Goal: Transaction & Acquisition: Purchase product/service

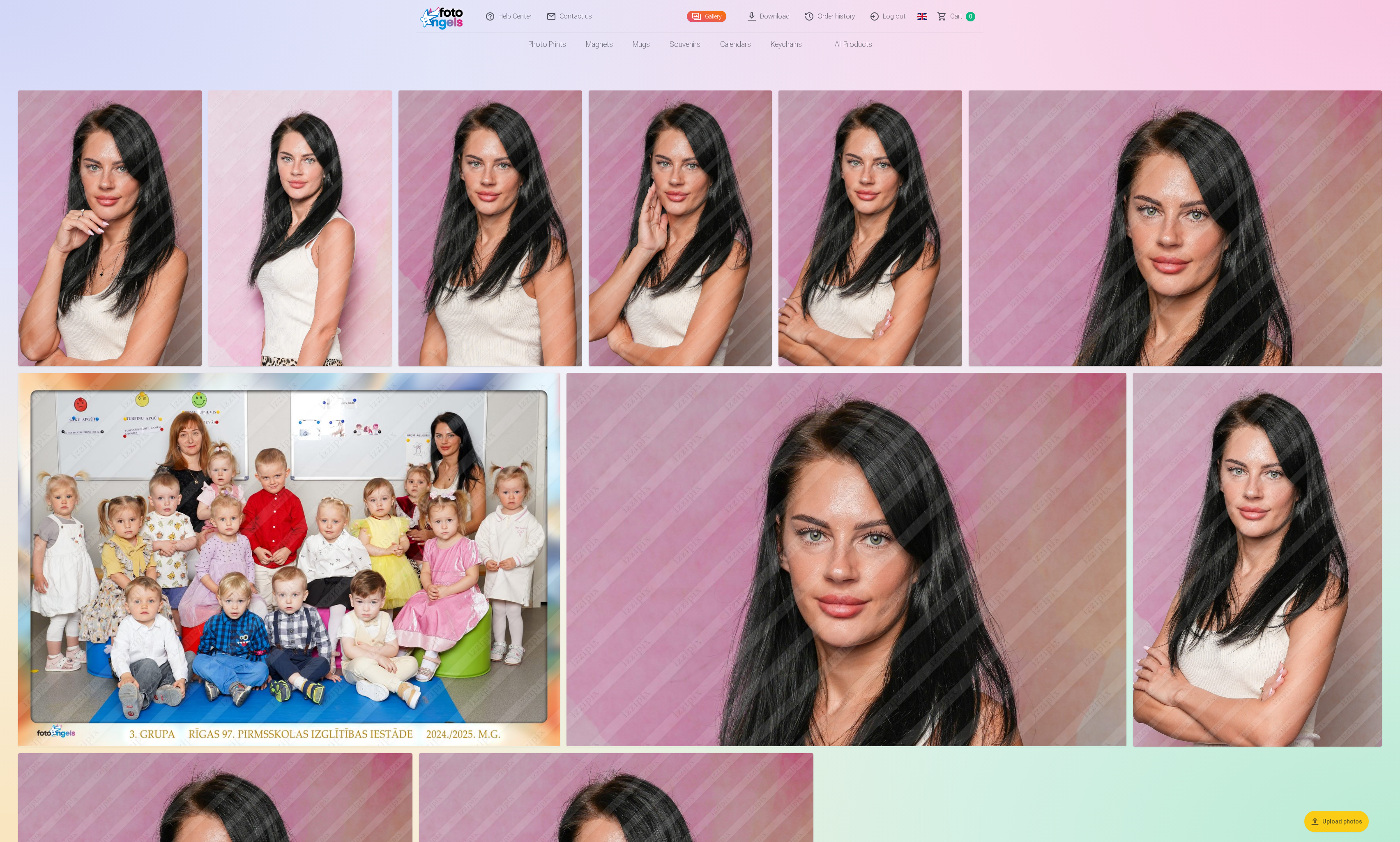
click at [795, 380] on div at bounding box center [700, 553] width 1371 height 932
click at [749, 392] on img at bounding box center [846, 559] width 560 height 373
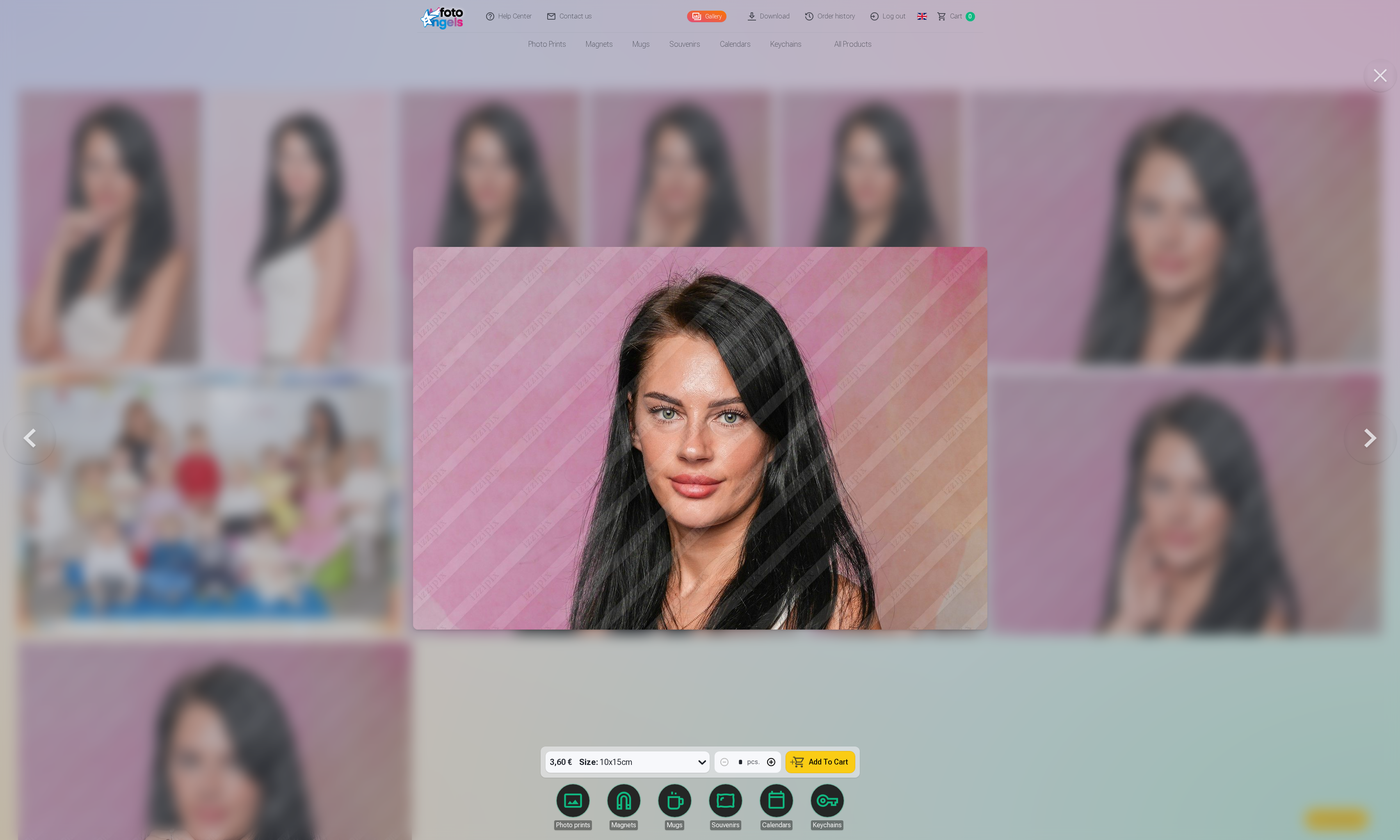
click at [582, 799] on link "Photo prints" at bounding box center [573, 807] width 46 height 46
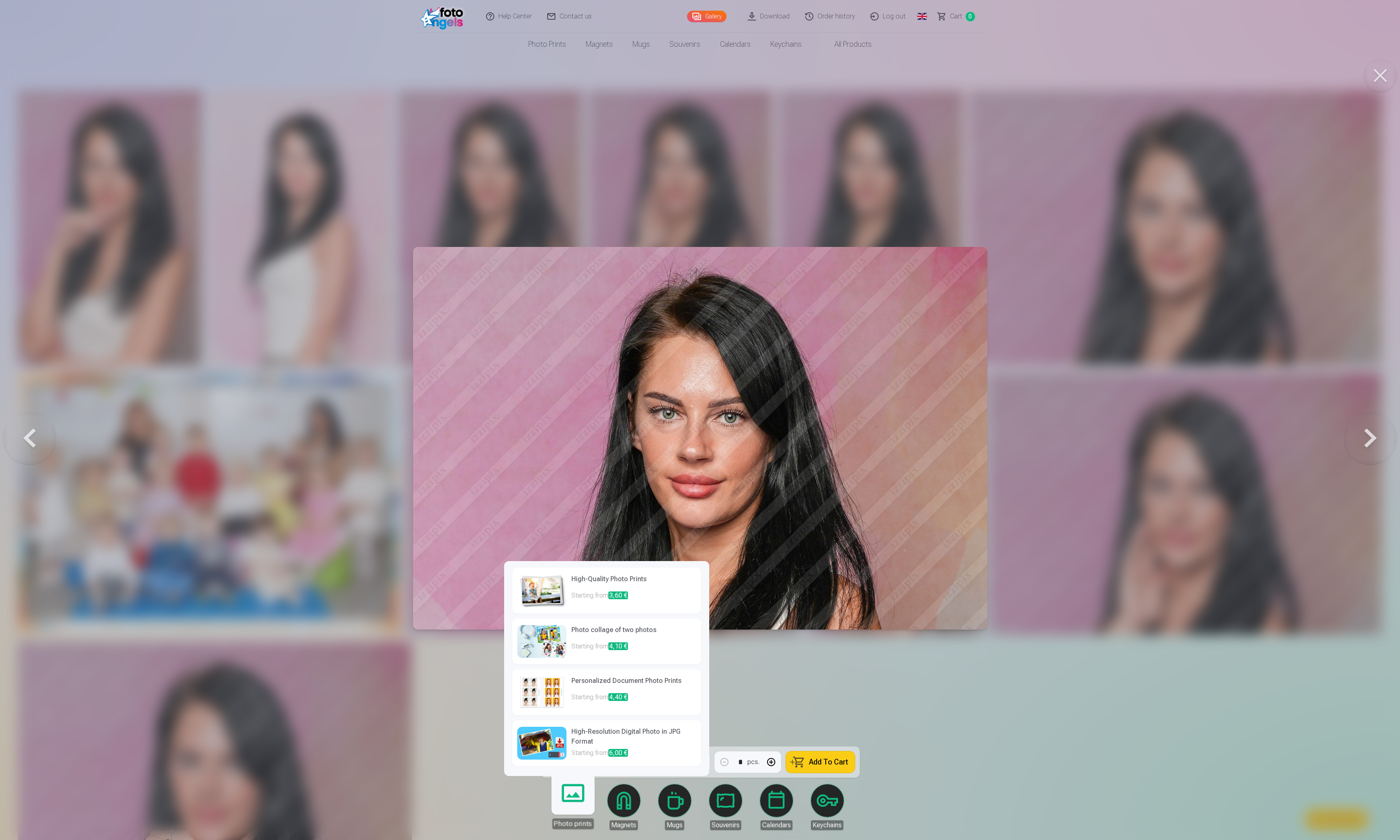
click at [632, 592] on p "Starting from 3,60 €" at bounding box center [633, 599] width 124 height 16
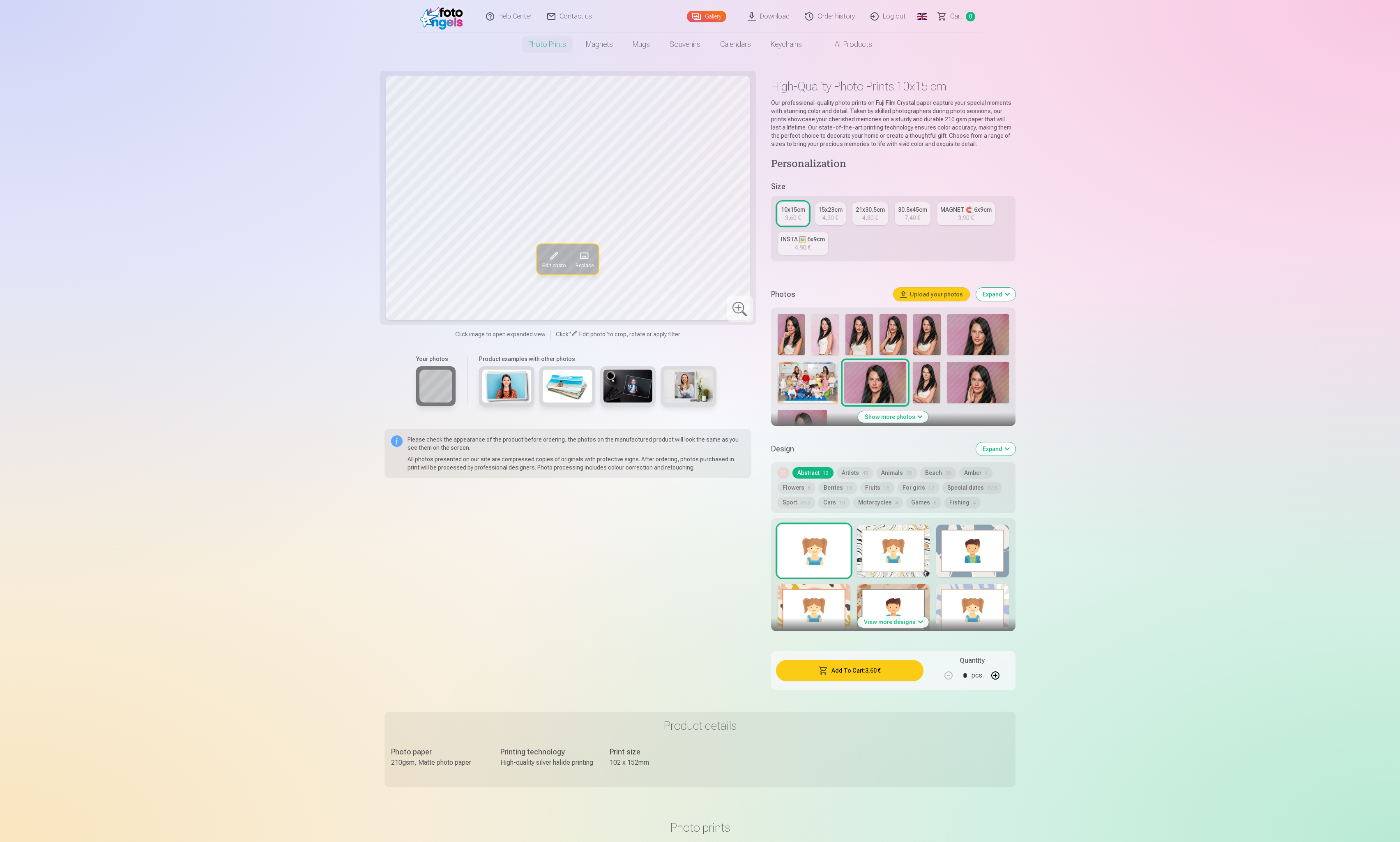
click at [896, 549] on div at bounding box center [893, 551] width 73 height 53
click at [554, 250] on span at bounding box center [554, 248] width 13 height 13
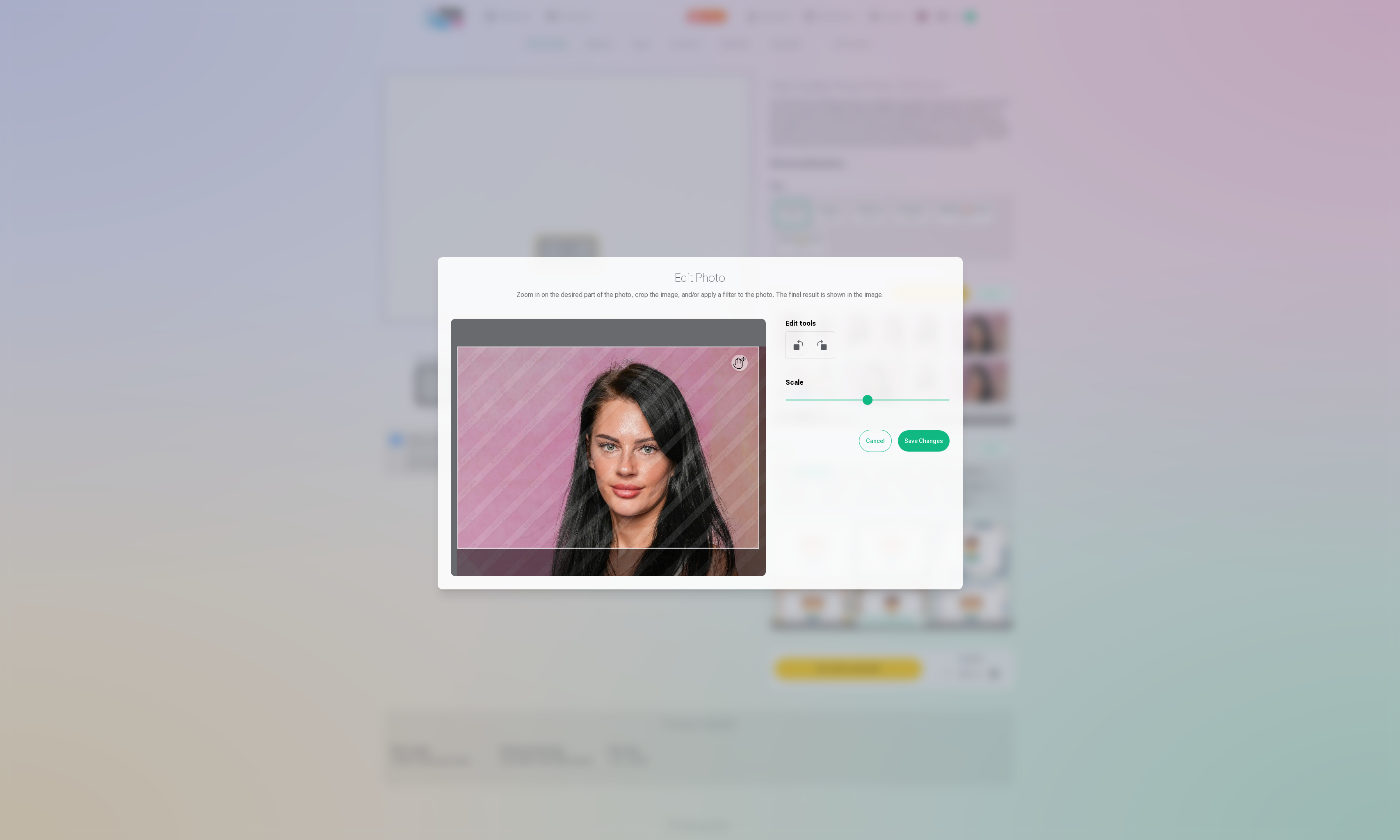
drag, startPoint x: 790, startPoint y: 397, endPoint x: 847, endPoint y: 400, distance: 57.1
click at [846, 399] on input "range" at bounding box center [867, 399] width 164 height 2
type input "****"
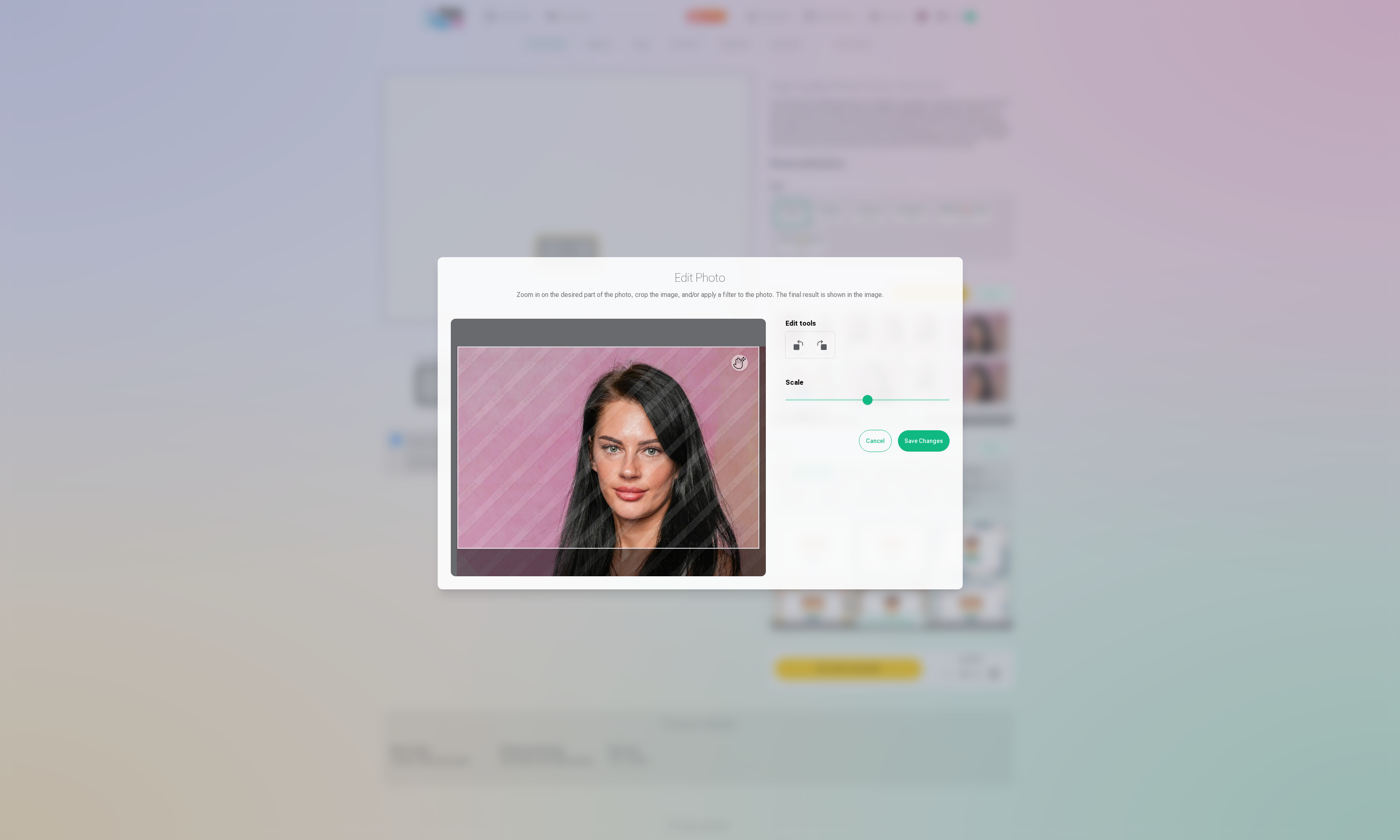
click at [930, 440] on button "Save Changes" at bounding box center [923, 441] width 52 height 21
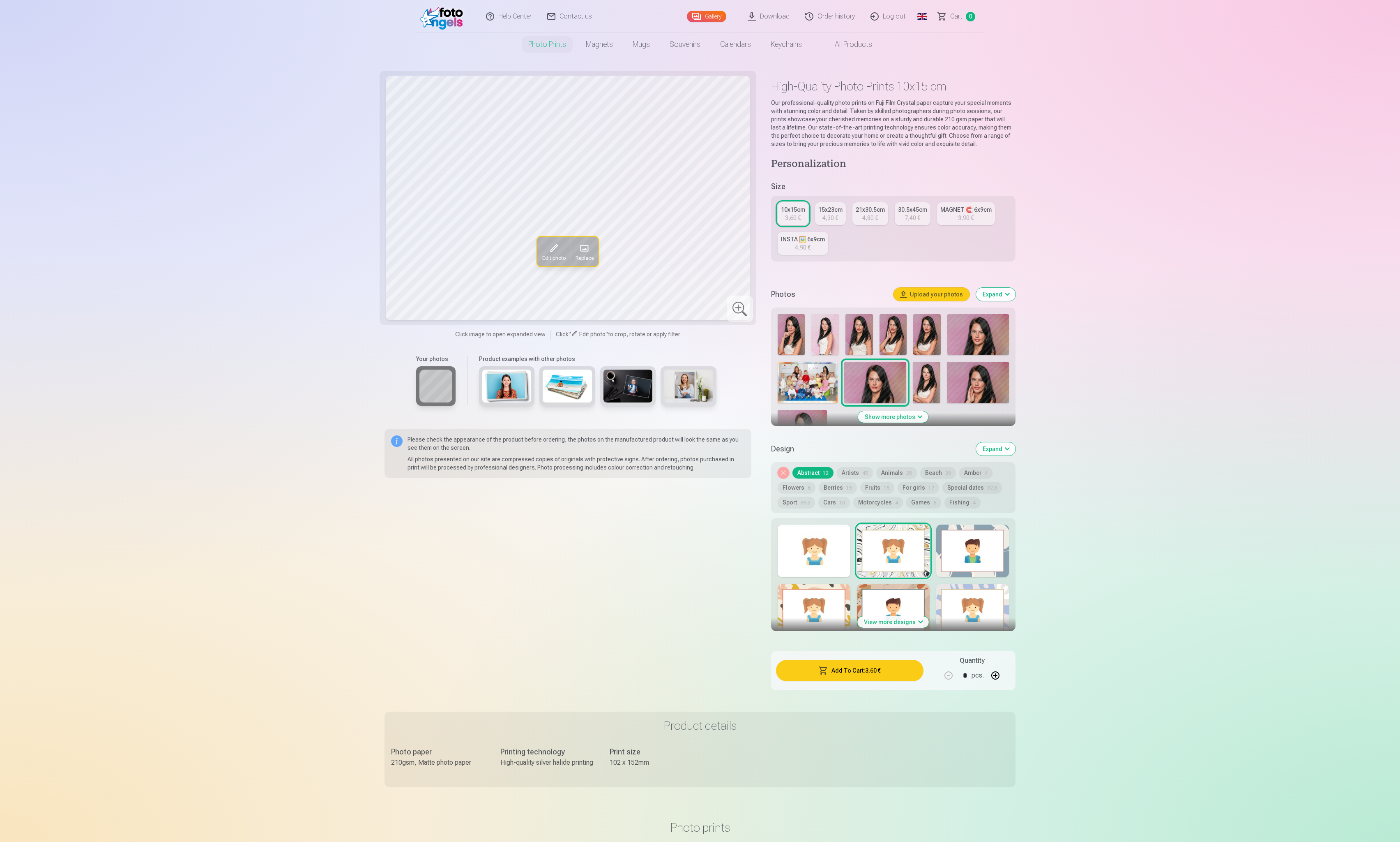
click at [974, 544] on div at bounding box center [973, 551] width 73 height 53
click at [929, 16] on link "Global" at bounding box center [922, 16] width 16 height 33
click at [870, 36] on link "Latvian (lv)" at bounding box center [879, 38] width 96 height 16
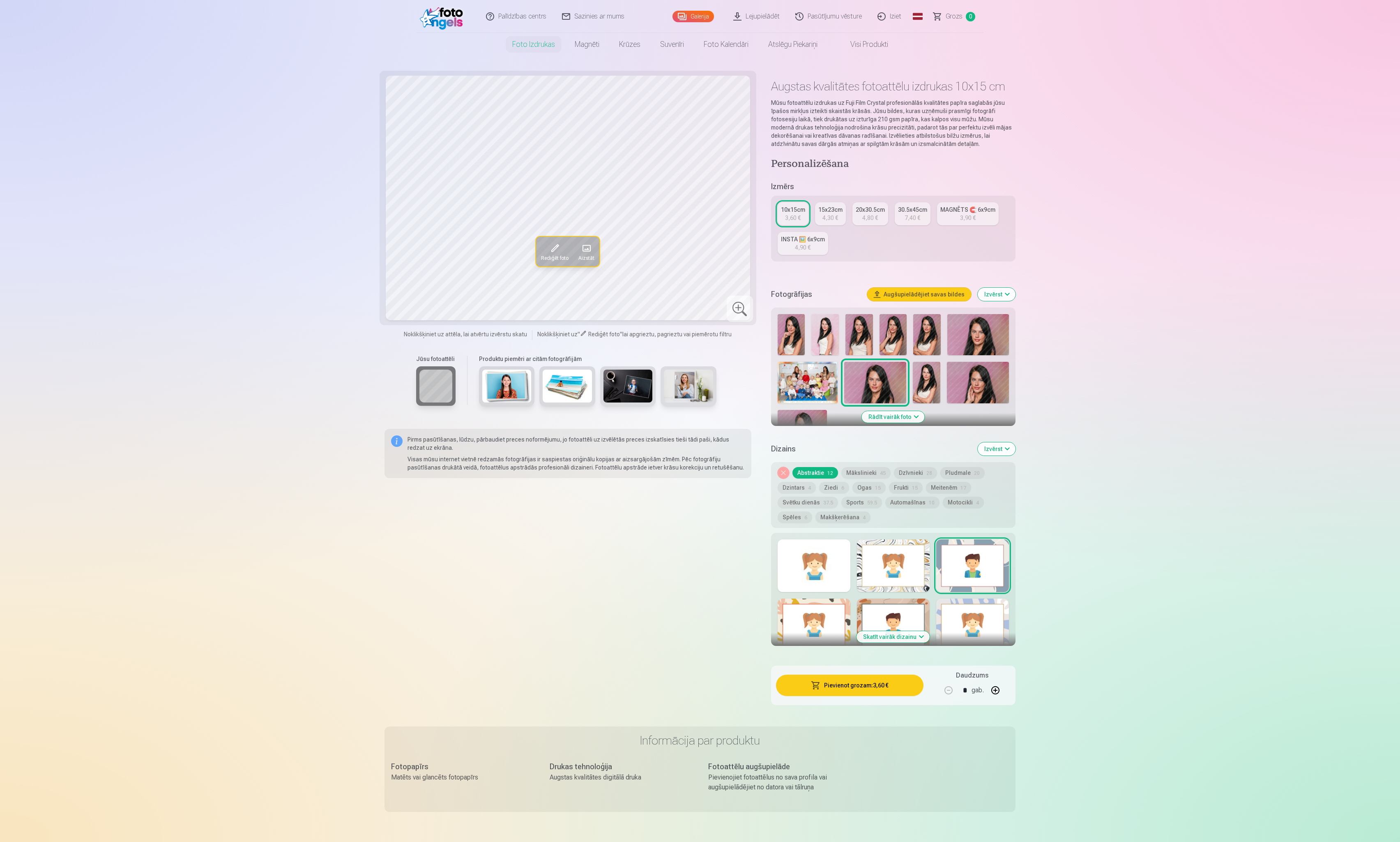
click at [557, 251] on span at bounding box center [555, 248] width 13 height 13
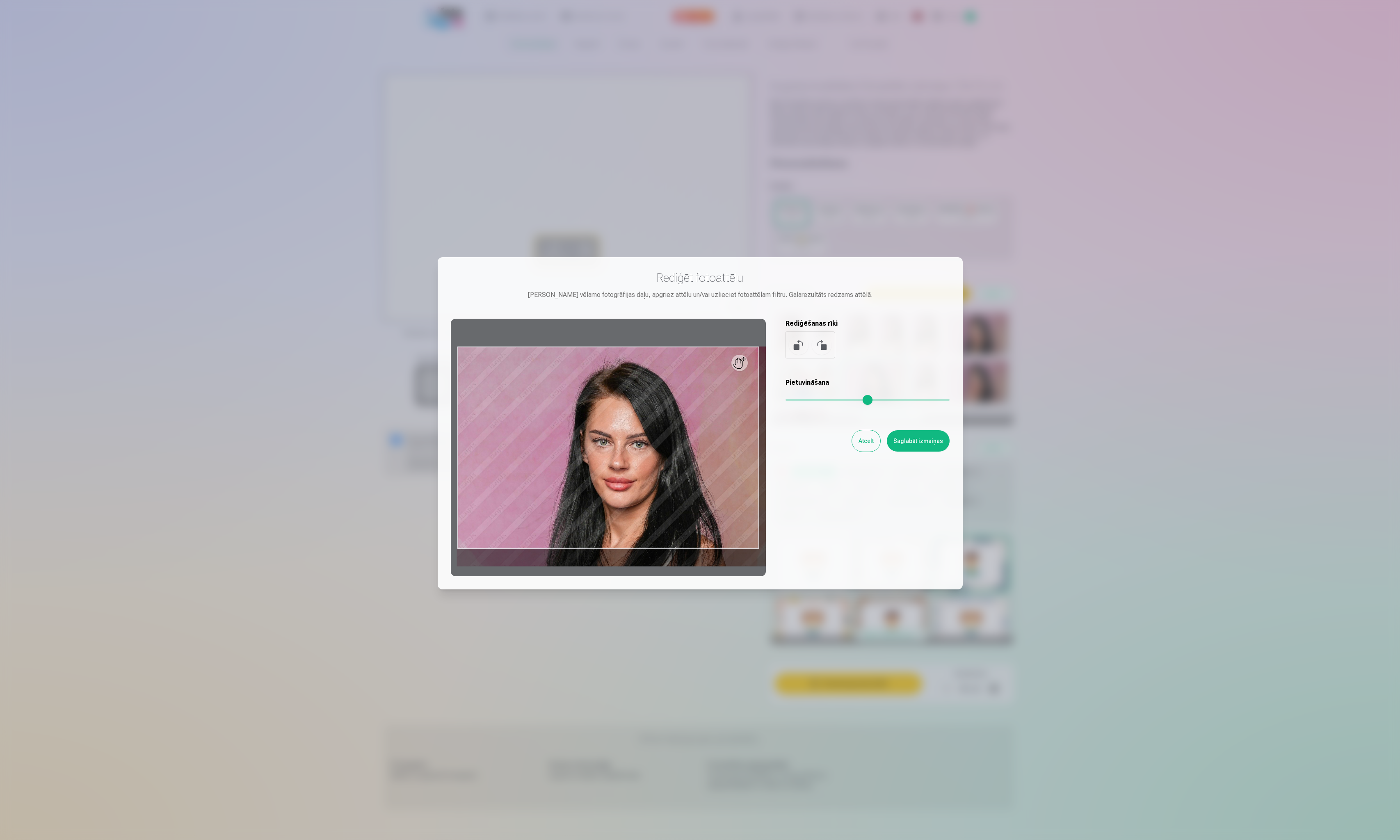
drag, startPoint x: 785, startPoint y: 401, endPoint x: 825, endPoint y: 402, distance: 40.0
click at [824, 400] on input "range" at bounding box center [867, 399] width 164 height 2
type input "****"
click at [939, 447] on button "Saglabāt izmaiņas" at bounding box center [918, 441] width 62 height 21
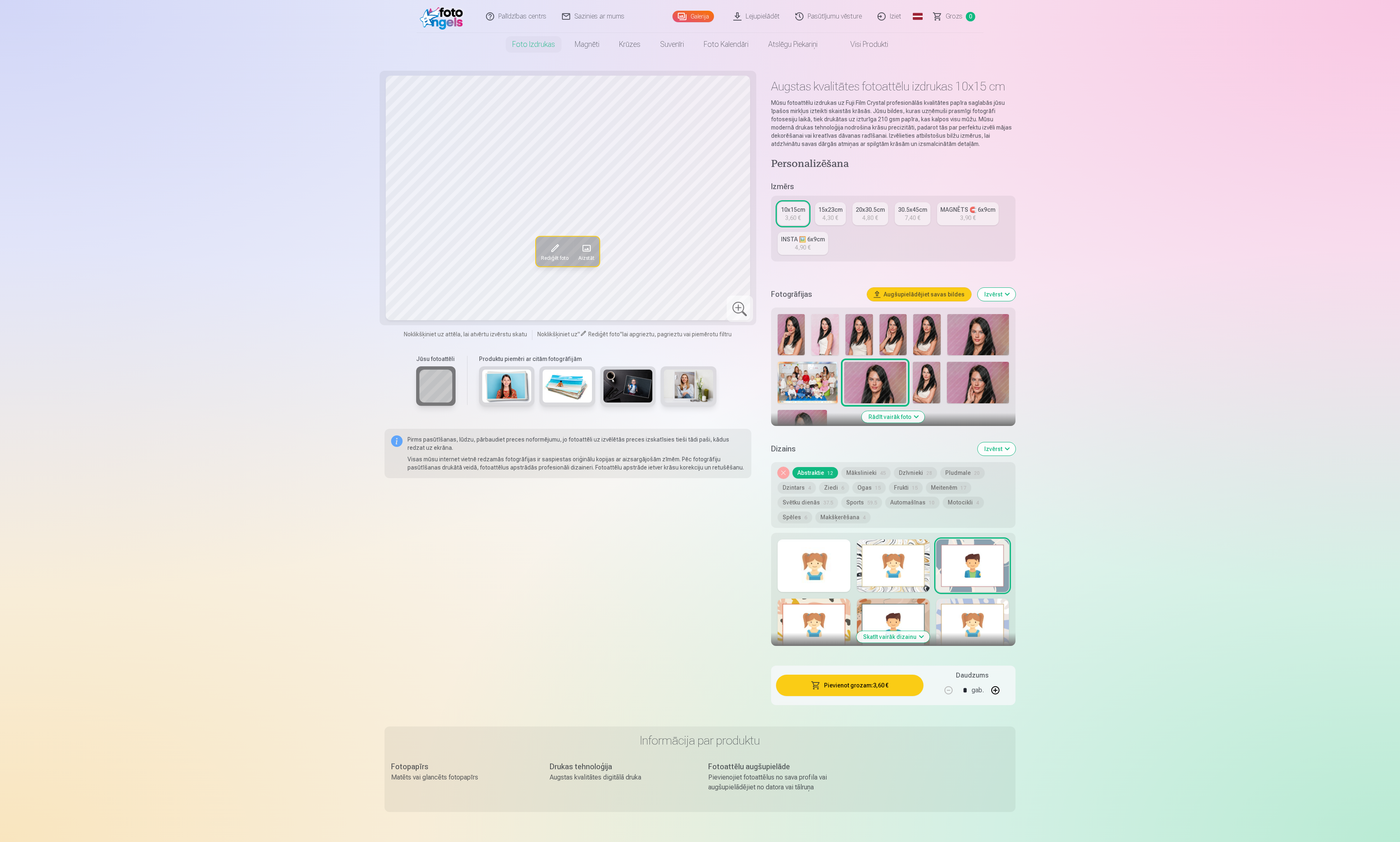
click at [871, 217] on div "4,80 €" at bounding box center [870, 217] width 16 height 8
click at [993, 296] on button "Izvērst" at bounding box center [996, 294] width 38 height 13
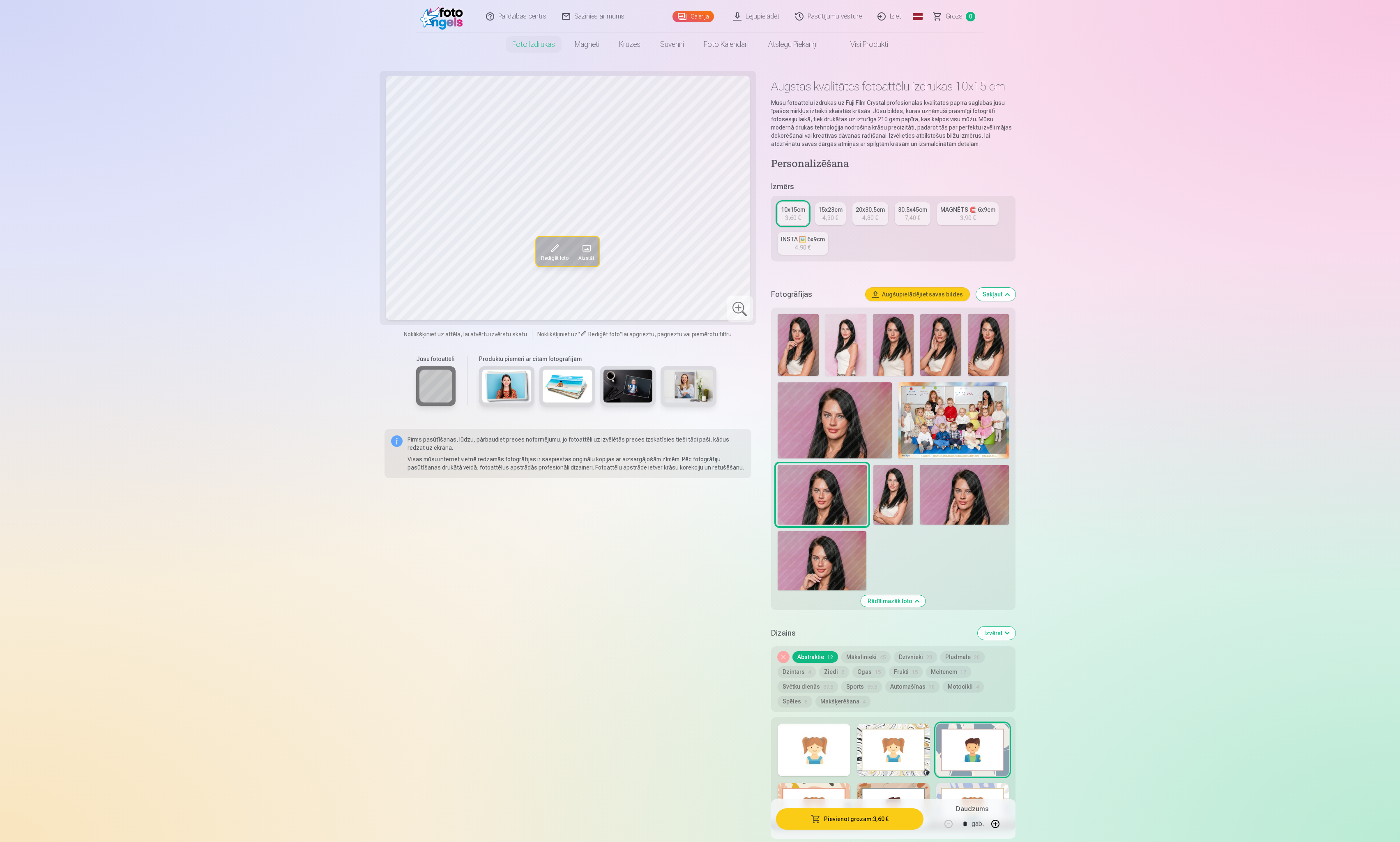
click at [994, 296] on button "Sakļaut" at bounding box center [996, 294] width 39 height 13
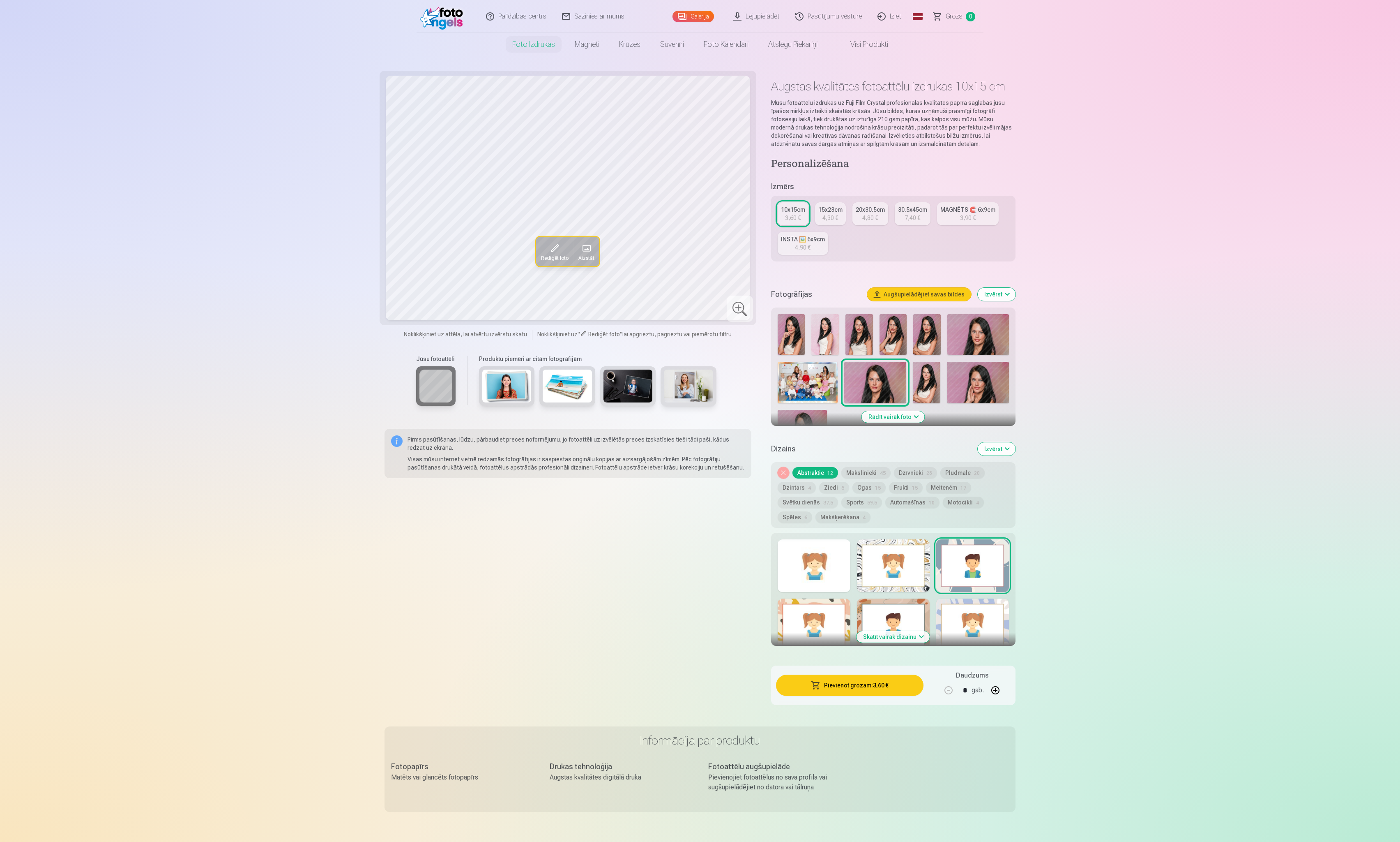
click at [1015, 292] on button "Izvērst" at bounding box center [996, 294] width 38 height 13
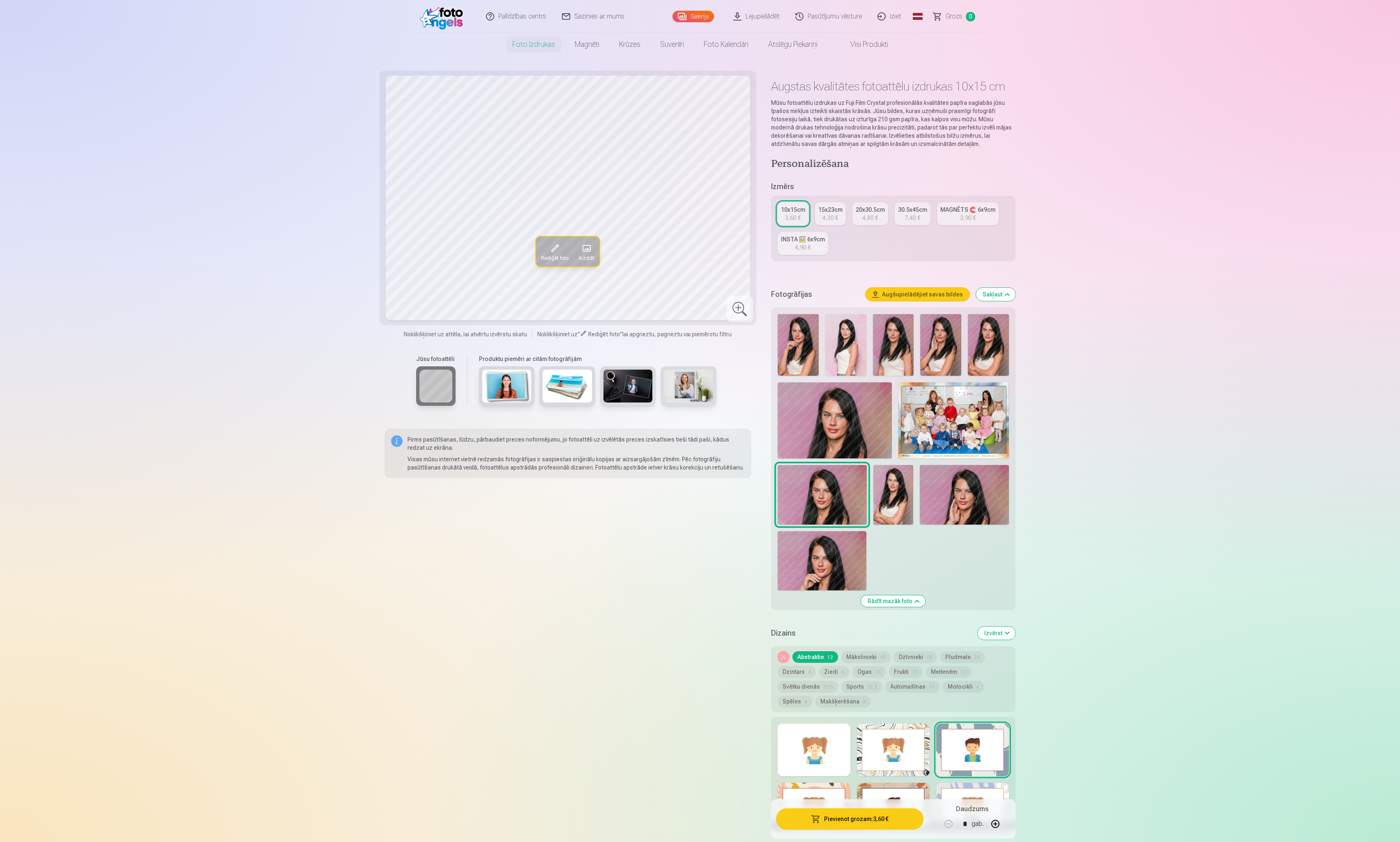
click at [1010, 293] on button "Sakļaut" at bounding box center [996, 294] width 39 height 13
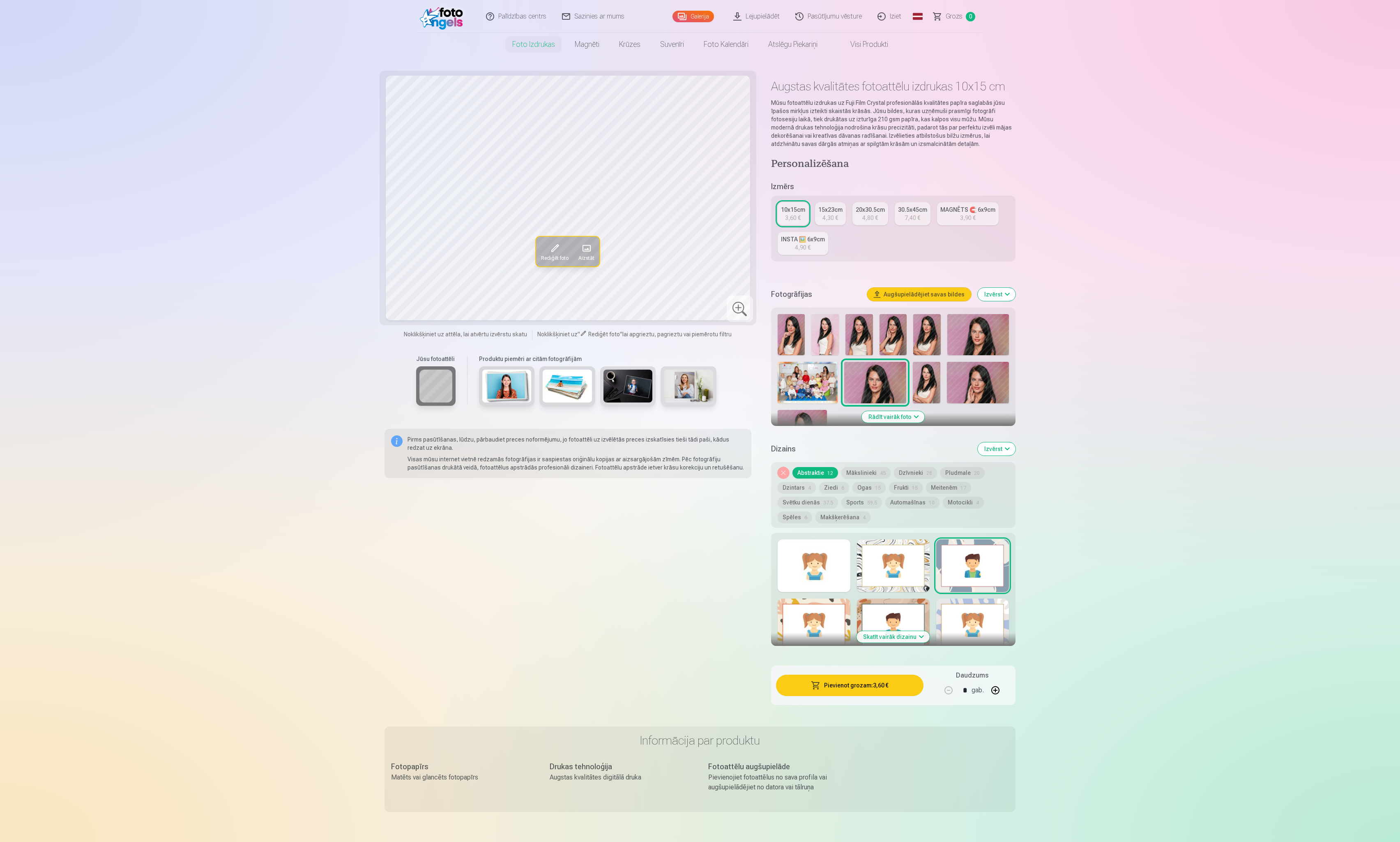
click at [897, 419] on button "Rādīt vairāk foto" at bounding box center [893, 417] width 63 height 11
